Goal: Find specific page/section

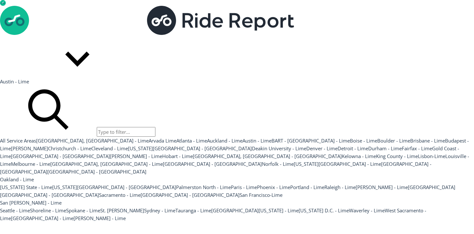
scroll to position [240, 0]
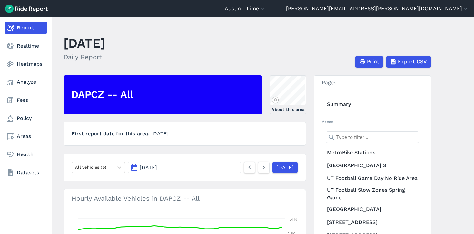
click at [24, 29] on link "Report" at bounding box center [26, 28] width 43 height 12
